Goal: Information Seeking & Learning: Learn about a topic

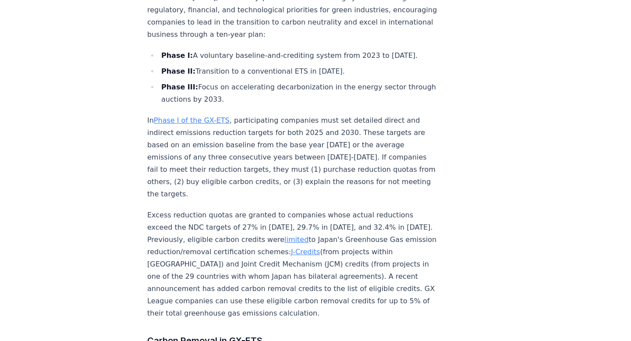
scroll to position [987, 0]
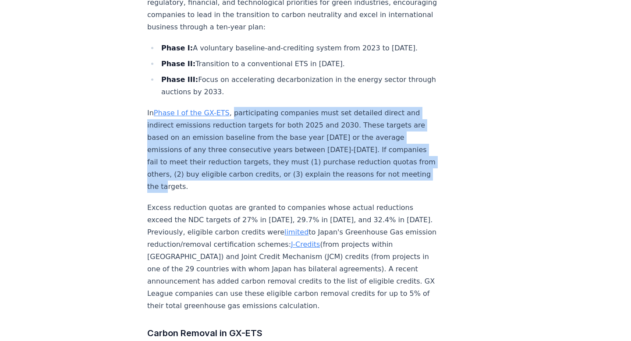
drag, startPoint x: 230, startPoint y: 96, endPoint x: 311, endPoint y: 156, distance: 100.9
click at [311, 156] on p "In Phase I of the GX-ETS , participating companies must set detailed direct and…" at bounding box center [292, 150] width 290 height 86
copy p "participating companies must set detailed direct and indirect emissions reducti…"
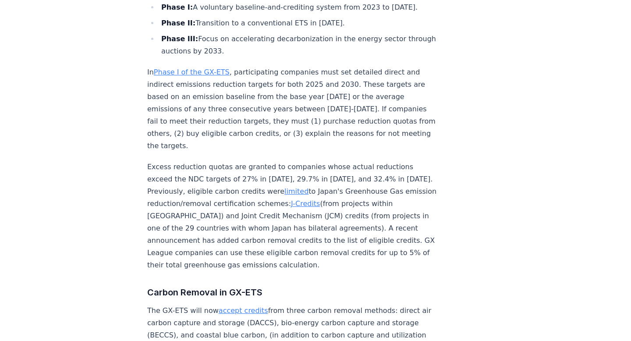
click at [338, 161] on p "Excess reduction quotas are granted to companies whose actual reductions exceed…" at bounding box center [292, 216] width 290 height 110
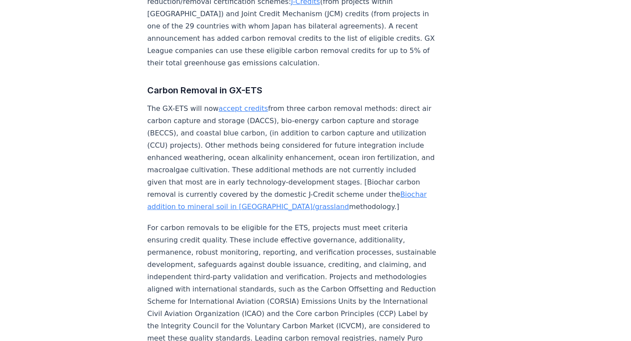
scroll to position [1223, 0]
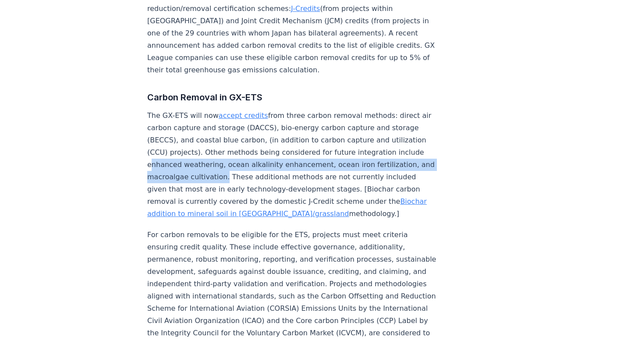
drag, startPoint x: 327, startPoint y: 113, endPoint x: 382, endPoint y: 122, distance: 55.9
click at [382, 122] on p "The GX-ETS will now accept credits from three carbon removal methods: direct ai…" at bounding box center [292, 164] width 290 height 110
copy p "enhanced weathering, ocean alkalinity enhancement, ocean iron fertilization, an…"
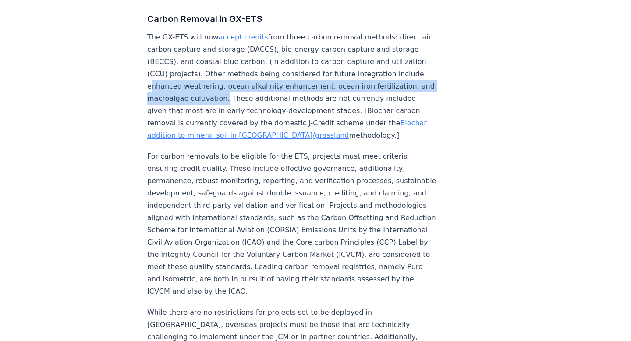
scroll to position [1298, 0]
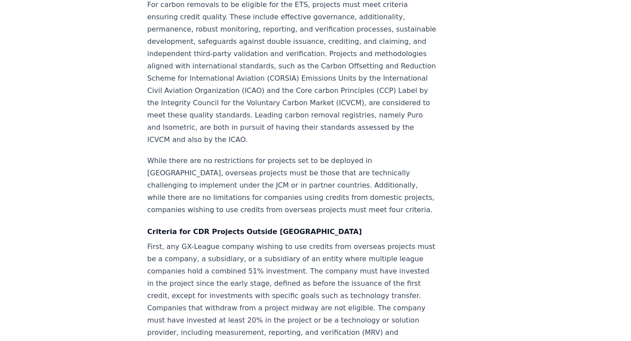
scroll to position [1454, 0]
